Goal: Transaction & Acquisition: Subscribe to service/newsletter

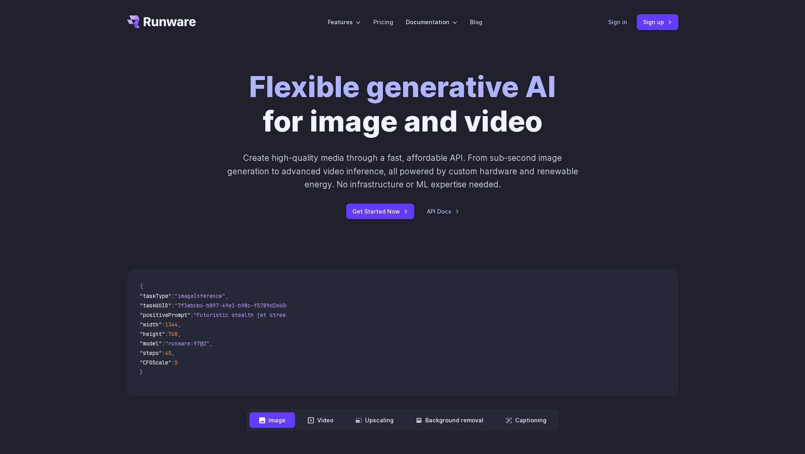
click at [622, 23] on link "Sign in" at bounding box center [617, 21] width 19 height 9
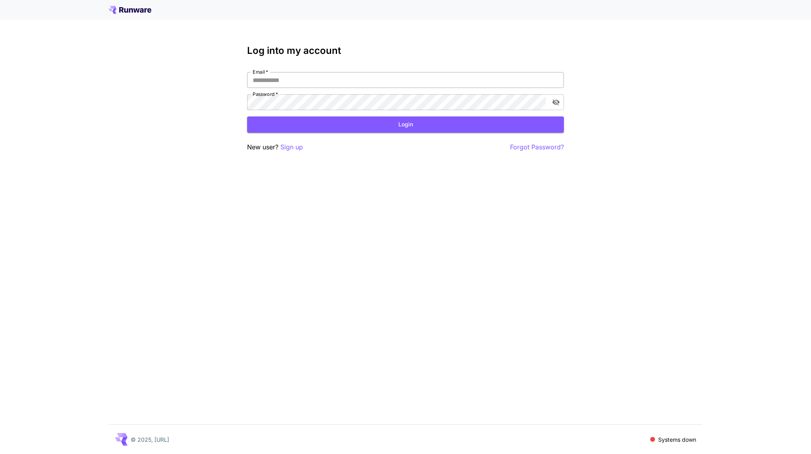
click at [299, 78] on input "Email   *" at bounding box center [405, 80] width 317 height 16
click at [299, 83] on input "Email   *" at bounding box center [405, 80] width 317 height 16
click at [278, 81] on input "**********" at bounding box center [405, 80] width 317 height 16
type input "**********"
click button "Login" at bounding box center [405, 124] width 317 height 16
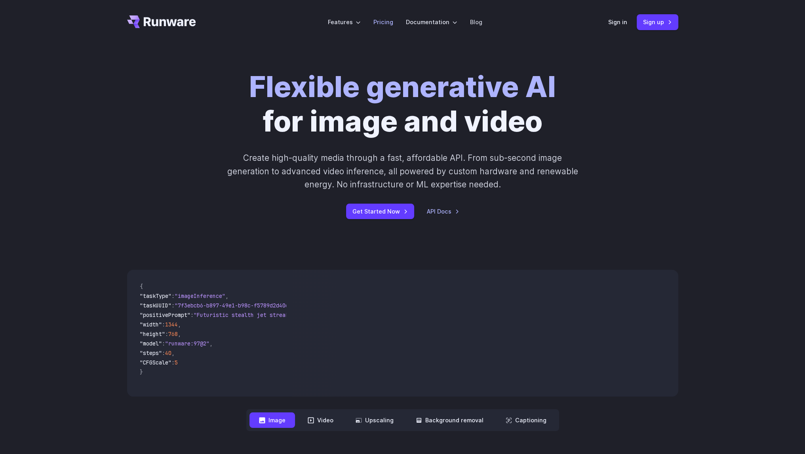
click at [388, 21] on link "Pricing" at bounding box center [384, 21] width 20 height 9
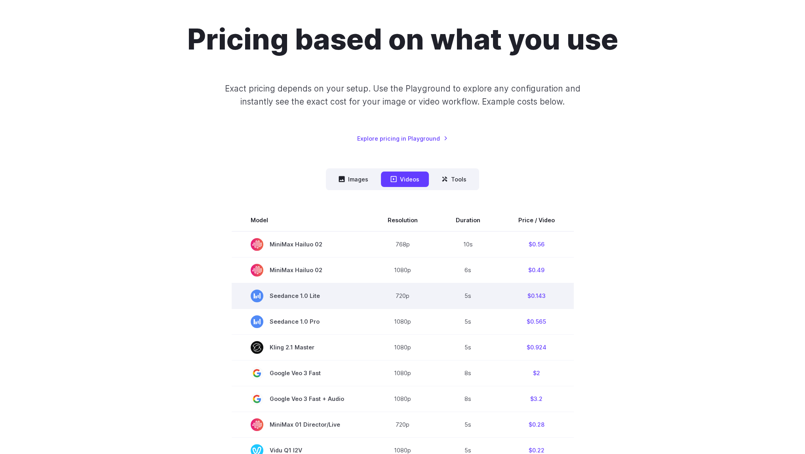
scroll to position [79, 0]
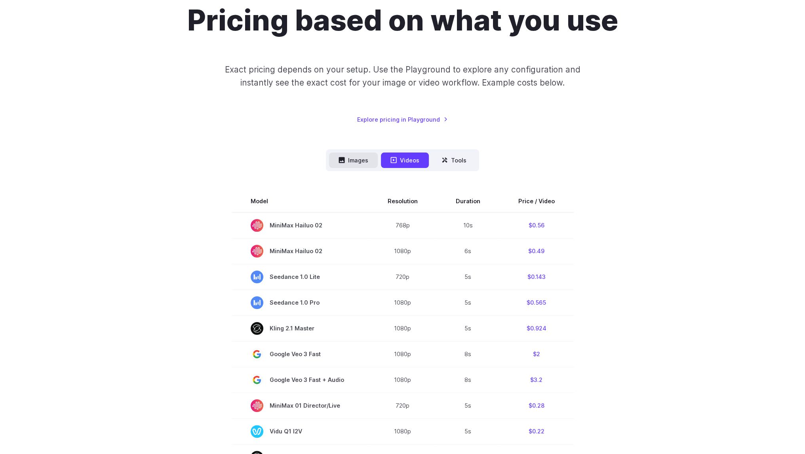
click at [357, 157] on button "Images" at bounding box center [353, 160] width 49 height 15
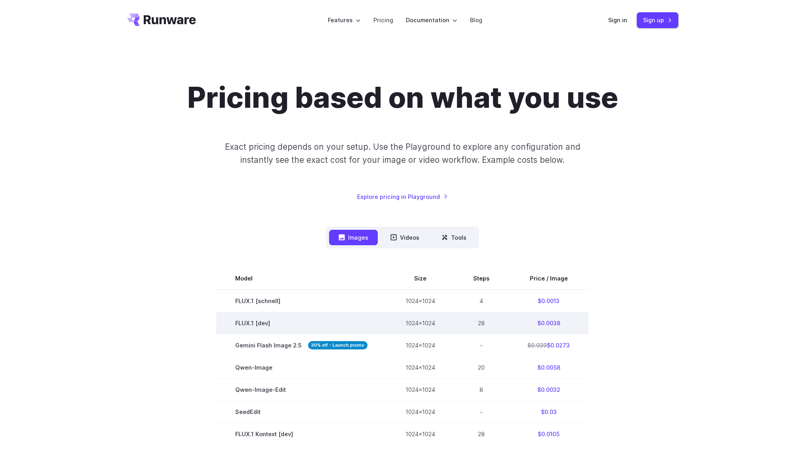
scroll to position [0, 0]
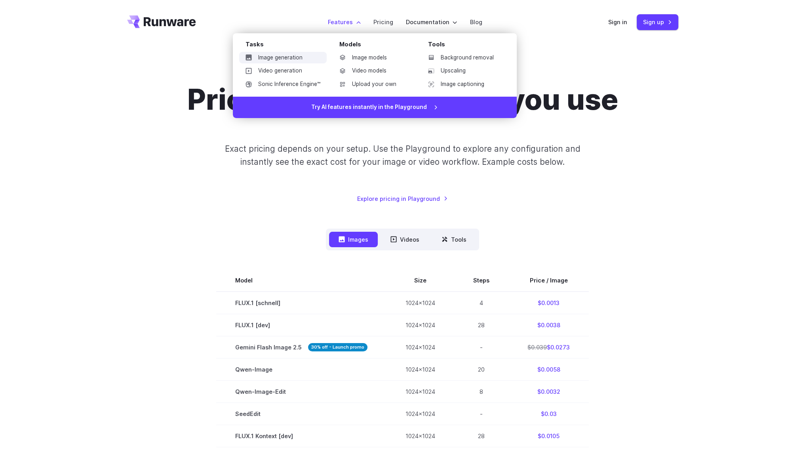
click at [299, 56] on link "Image generation" at bounding box center [283, 58] width 88 height 12
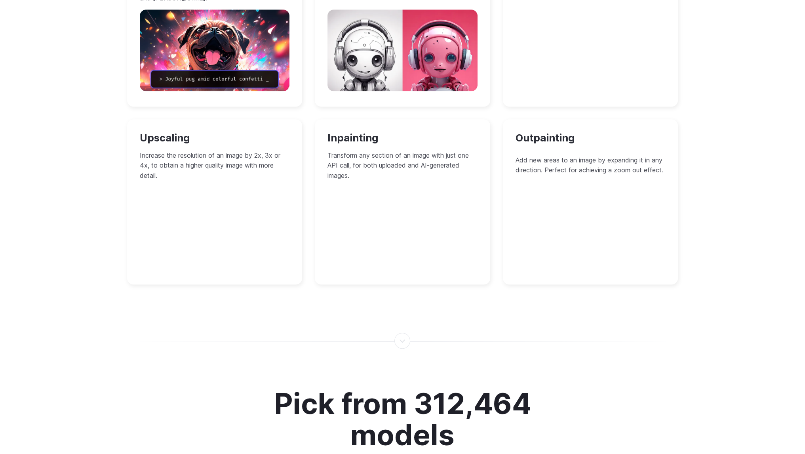
scroll to position [713, 0]
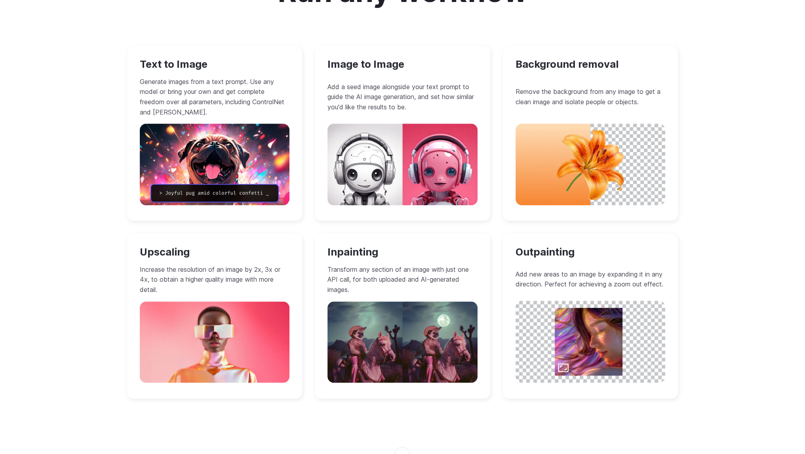
click at [389, 71] on div "Image to Image Add a seed image alongside your text prompt to guide the AI imag…" at bounding box center [402, 133] width 175 height 175
click at [405, 100] on p "Add a seed image alongside your text prompt to guide the AI image generation, a…" at bounding box center [403, 97] width 150 height 31
click at [365, 57] on div "Image to Image Add a seed image alongside your text prompt to guide the AI imag…" at bounding box center [402, 133] width 175 height 175
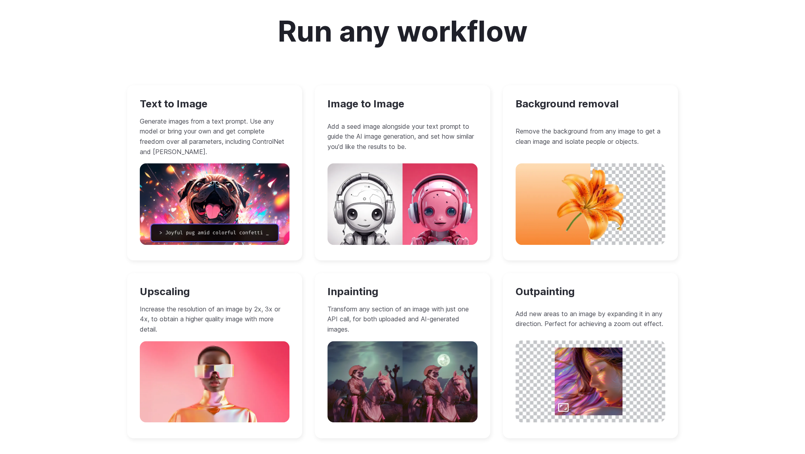
click at [375, 106] on h3 "Image to Image" at bounding box center [403, 104] width 150 height 12
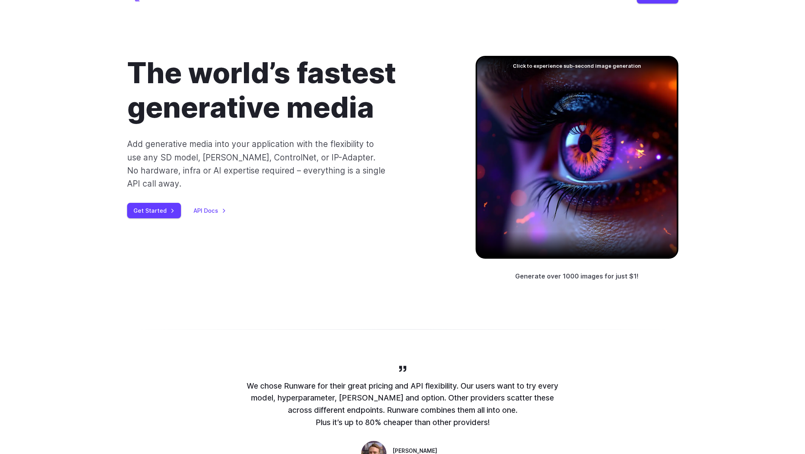
scroll to position [0, 0]
